Goal: Task Accomplishment & Management: Manage account settings

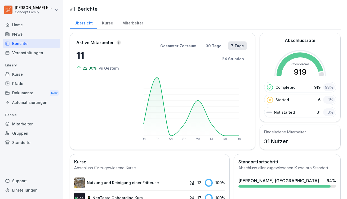
click at [129, 25] on div "Mitarbeiter" at bounding box center [133, 23] width 30 height 14
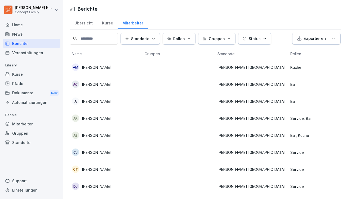
click at [258, 37] on p "Status" at bounding box center [255, 39] width 12 height 6
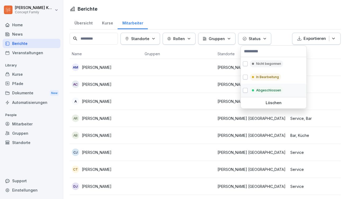
click at [255, 88] on div "Abgeschlossen" at bounding box center [266, 90] width 33 height 7
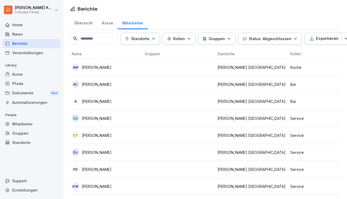
click at [316, 50] on html "[PERSON_NAME] Concept Family Home News Berichte Veranstaltungen Library Kurse P…" at bounding box center [173, 99] width 347 height 199
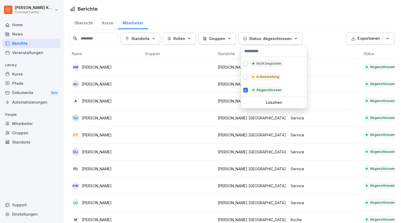
click at [281, 40] on p "Status: Abgeschlossen" at bounding box center [270, 39] width 43 height 6
click at [258, 87] on div "Abgeschlossen" at bounding box center [266, 90] width 33 height 7
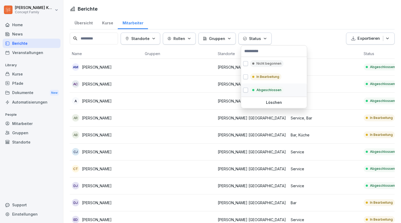
click at [258, 80] on div "In Bearbeitung" at bounding box center [265, 76] width 31 height 7
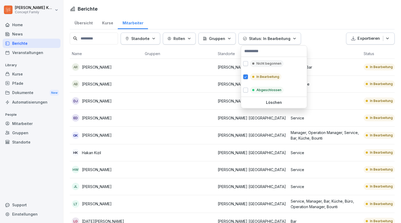
click at [325, 15] on html "[PERSON_NAME] Concept Family Home News Berichte Veranstaltungen Library Kurse P…" at bounding box center [200, 111] width 401 height 223
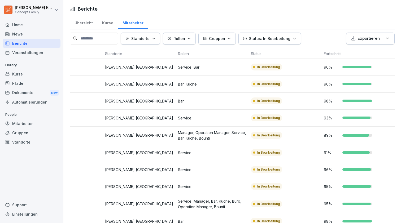
click at [85, 25] on div "Übersicht" at bounding box center [84, 23] width 28 height 14
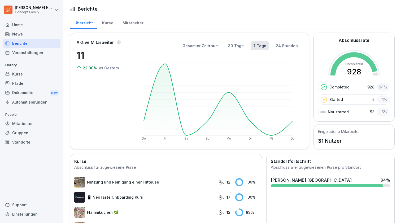
click at [42, 26] on div "Home" at bounding box center [32, 24] width 58 height 9
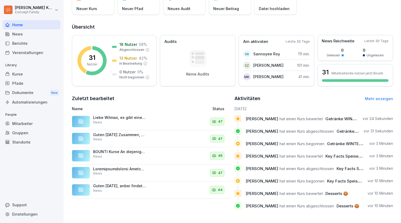
scroll to position [44, 0]
click at [347, 100] on link "Mehr anzeigen" at bounding box center [379, 99] width 28 height 5
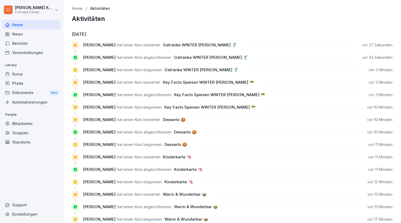
click at [21, 42] on div "Berichte" at bounding box center [32, 43] width 58 height 9
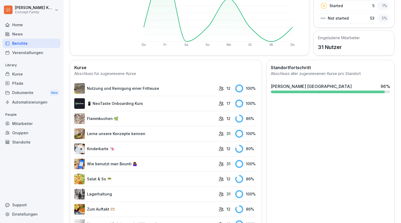
scroll to position [94, 0]
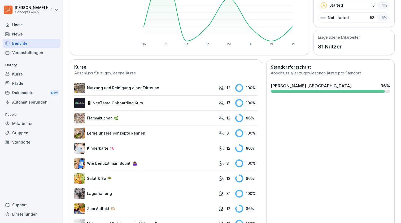
click at [136, 118] on link "Flammkuchen 🌿" at bounding box center [145, 118] width 142 height 11
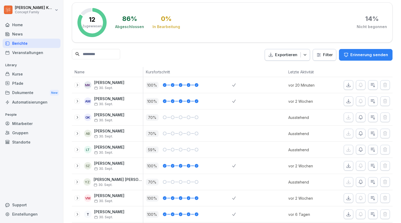
scroll to position [24, 0]
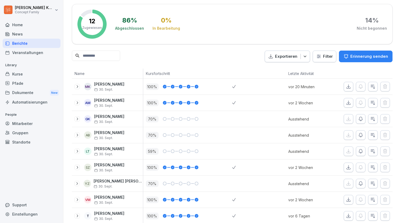
click at [346, 60] on button "Erinnerung senden" at bounding box center [366, 57] width 54 height 12
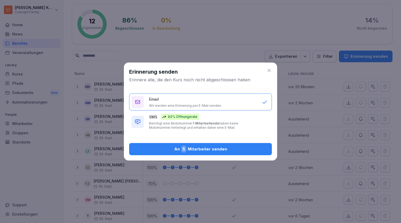
click at [224, 152] on div "An 5 Mitarbeiter senden" at bounding box center [200, 149] width 134 height 7
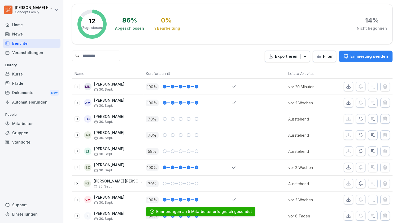
click at [32, 41] on div "Berichte" at bounding box center [32, 43] width 58 height 9
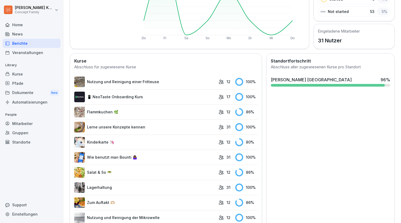
scroll to position [106, 0]
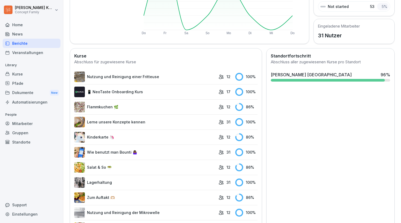
click at [135, 141] on link "Kinderkarte 🦄" at bounding box center [145, 137] width 142 height 11
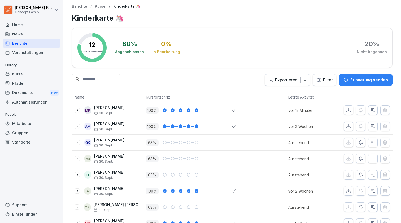
click at [347, 81] on p "Erinnerung senden" at bounding box center [369, 80] width 38 height 6
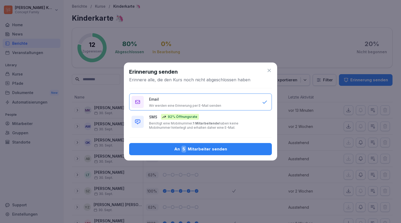
click at [199, 147] on div "An 5 Mitarbeiter senden" at bounding box center [200, 149] width 134 height 7
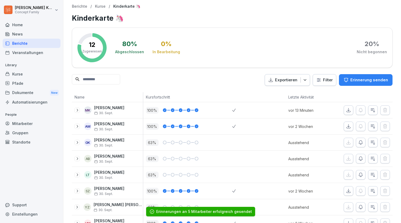
click at [25, 44] on div "Berichte" at bounding box center [32, 43] width 58 height 9
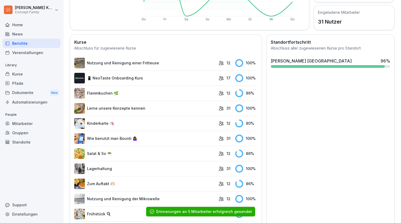
scroll to position [124, 0]
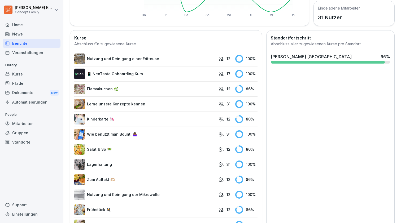
click at [167, 149] on link "Salat & So 🥗" at bounding box center [145, 149] width 142 height 11
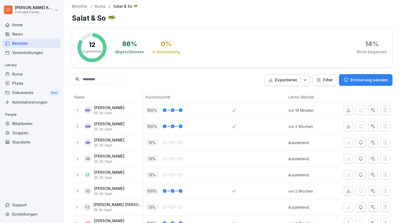
click at [347, 83] on button "Erinnerung senden" at bounding box center [366, 80] width 54 height 12
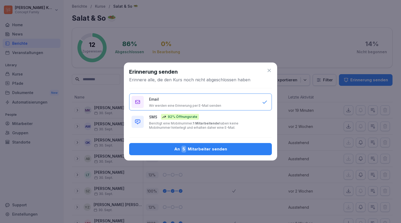
click at [227, 148] on div "An 5 Mitarbeiter senden" at bounding box center [200, 149] width 134 height 7
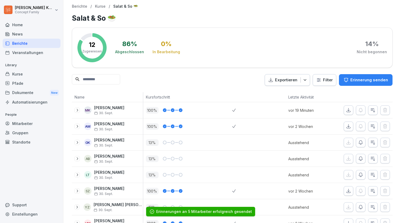
click at [18, 44] on div "Berichte" at bounding box center [32, 43] width 58 height 9
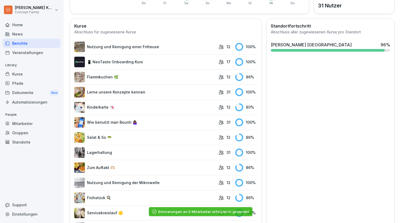
scroll to position [136, 0]
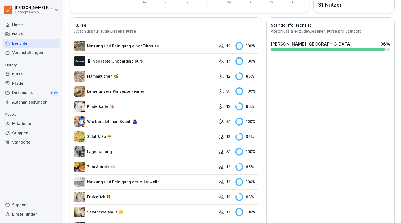
click at [132, 172] on td "Zum Auftakt 🫶🏼" at bounding box center [145, 166] width 142 height 15
click at [133, 168] on link "Zum Auftakt 🫶🏼" at bounding box center [145, 167] width 142 height 11
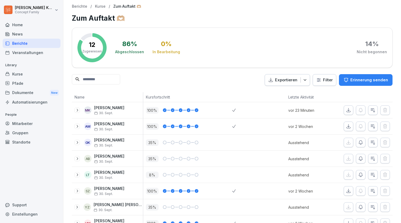
click at [347, 81] on p "Erinnerung senden" at bounding box center [369, 80] width 38 height 6
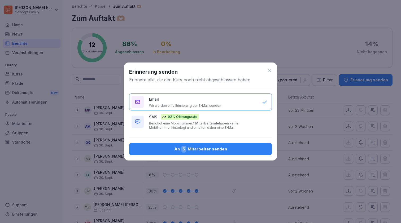
click at [174, 144] on button "An 5 Mitarbeiter senden" at bounding box center [200, 149] width 143 height 12
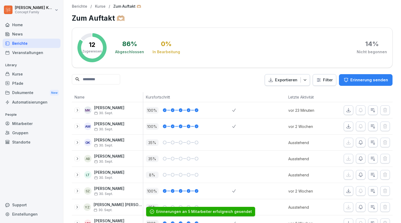
click at [24, 43] on div "Berichte" at bounding box center [32, 43] width 58 height 9
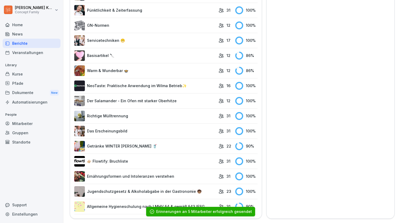
scroll to position [504, 0]
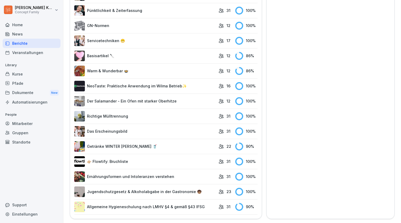
click at [162, 148] on link "Getränke WINTER [PERSON_NAME] 🥤" at bounding box center [145, 146] width 142 height 11
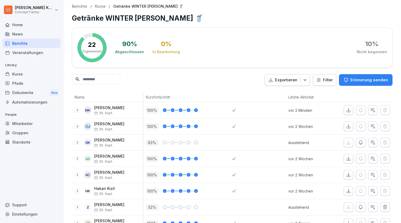
click at [347, 80] on p "Erinnerung senden" at bounding box center [369, 80] width 38 height 6
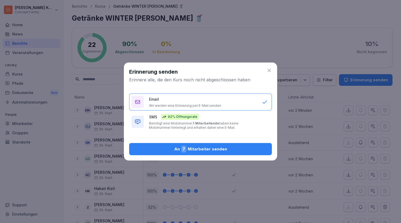
click at [192, 149] on div "An 7 Mitarbeiter senden" at bounding box center [200, 149] width 134 height 7
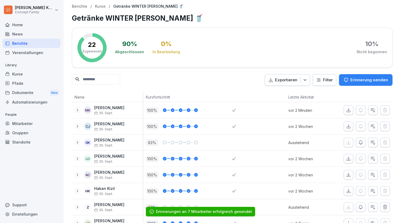
click at [32, 42] on div "Berichte" at bounding box center [32, 43] width 58 height 9
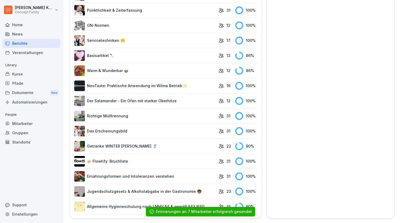
scroll to position [504, 0]
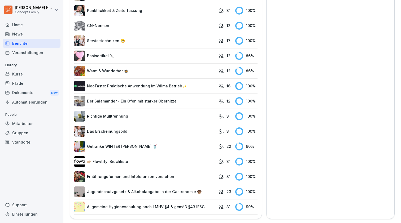
click at [176, 72] on link "Warm & Wunderbar 🍲" at bounding box center [145, 71] width 142 height 11
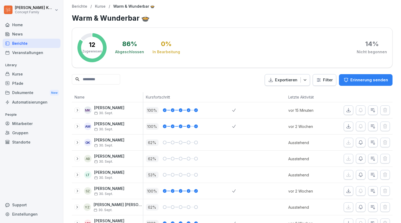
click at [347, 75] on button "Erinnerung senden" at bounding box center [366, 80] width 54 height 12
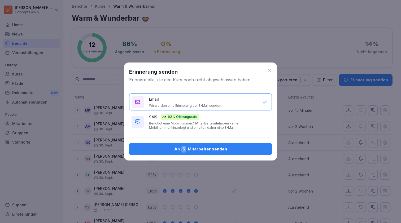
click at [194, 149] on div "An 5 Mitarbeiter senden" at bounding box center [200, 149] width 134 height 7
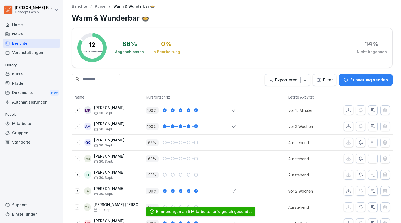
click at [25, 45] on div "Berichte" at bounding box center [32, 43] width 58 height 9
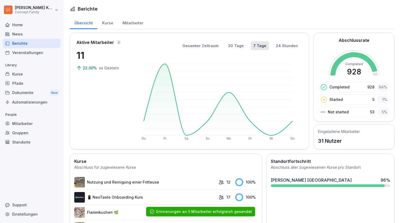
click at [29, 23] on div "Home" at bounding box center [32, 24] width 58 height 9
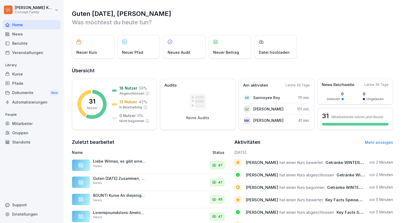
click at [22, 42] on div "Berichte" at bounding box center [32, 43] width 58 height 9
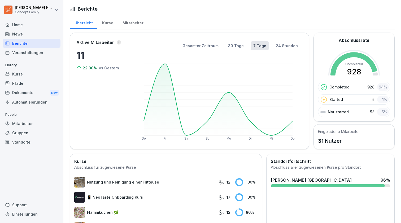
click at [29, 23] on div "Home" at bounding box center [32, 24] width 58 height 9
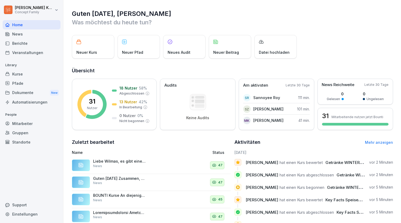
click at [22, 43] on div "Berichte" at bounding box center [32, 43] width 58 height 9
